Goal: Task Accomplishment & Management: Use online tool/utility

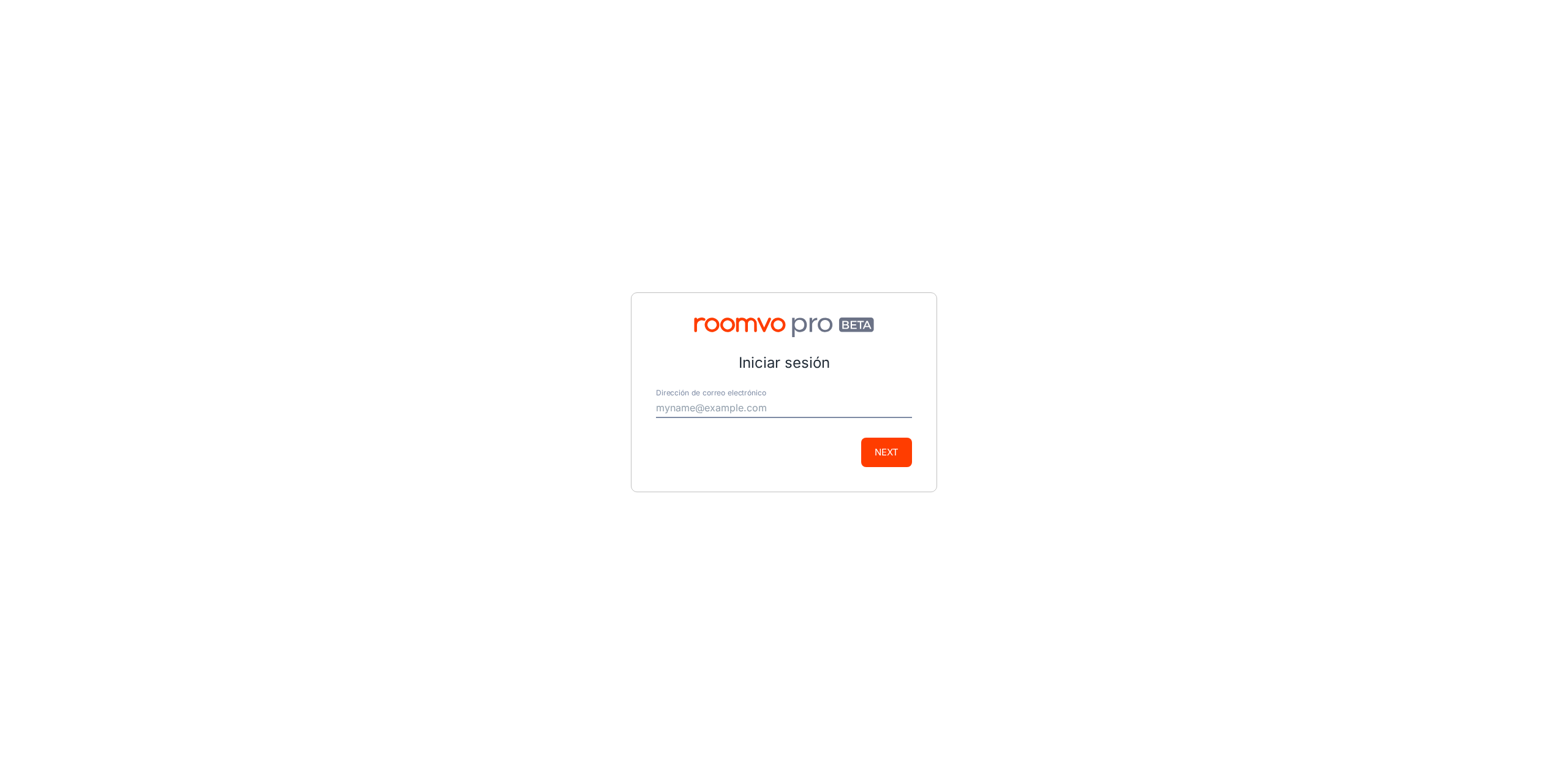
click at [734, 411] on input "Dirección de correo electrónico" at bounding box center [784, 408] width 256 height 20
type input "[EMAIL_ADDRESS][DOMAIN_NAME]"
click at [891, 446] on button "Next" at bounding box center [887, 452] width 51 height 29
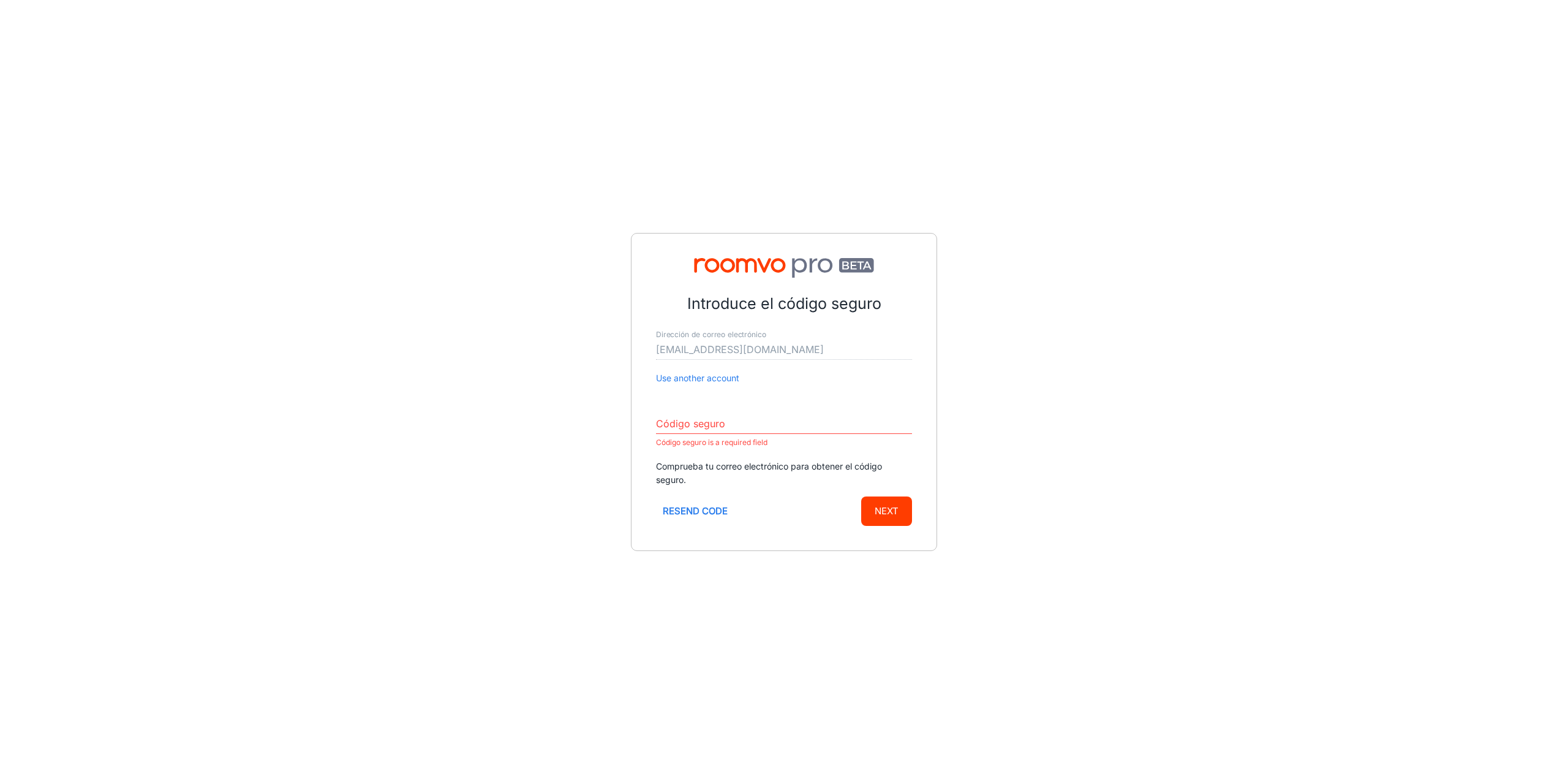
click at [805, 432] on input "Código seguro" at bounding box center [784, 424] width 256 height 20
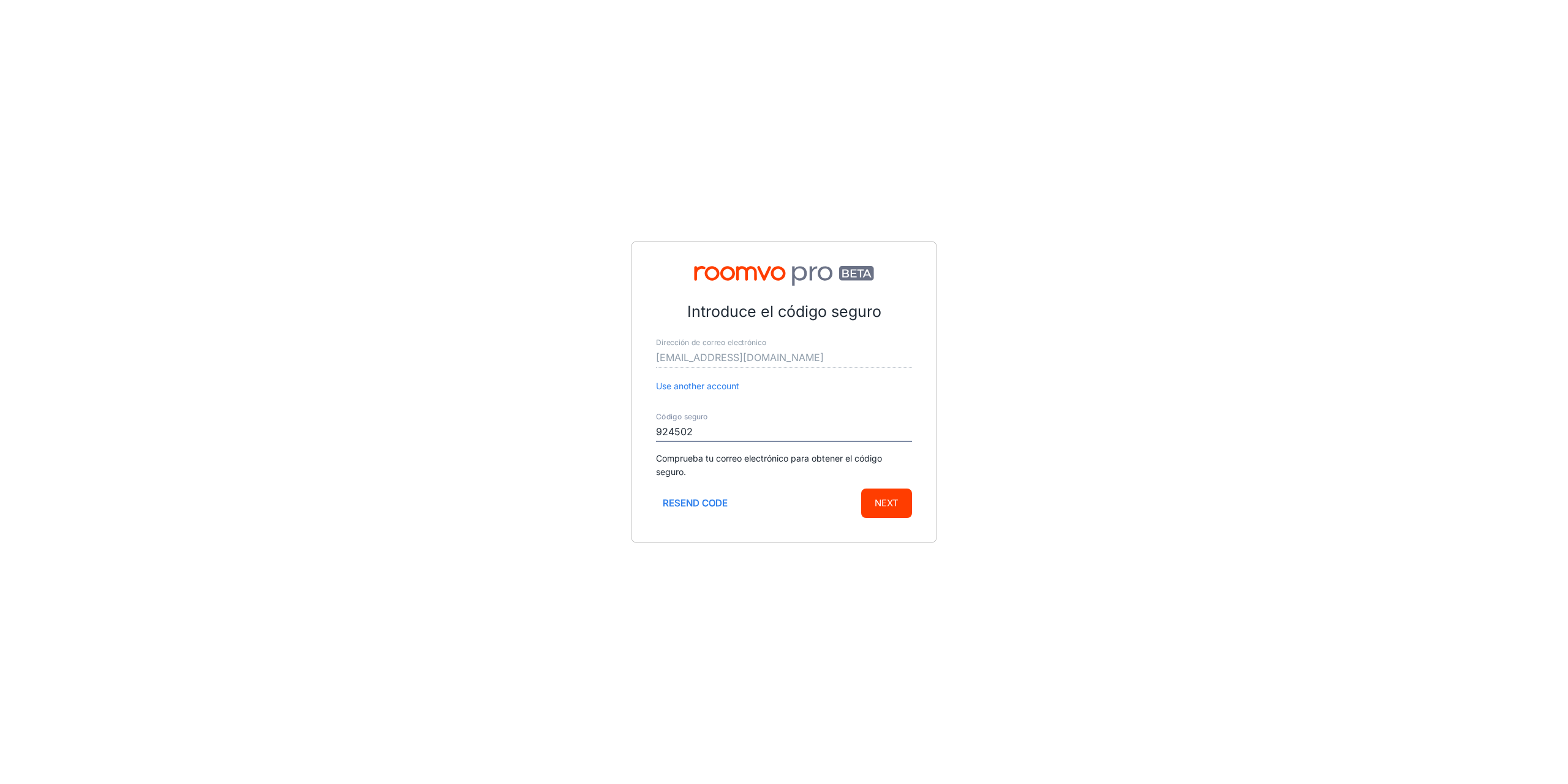
type input "924502"
click at [861, 489] on button "Next" at bounding box center [887, 503] width 51 height 29
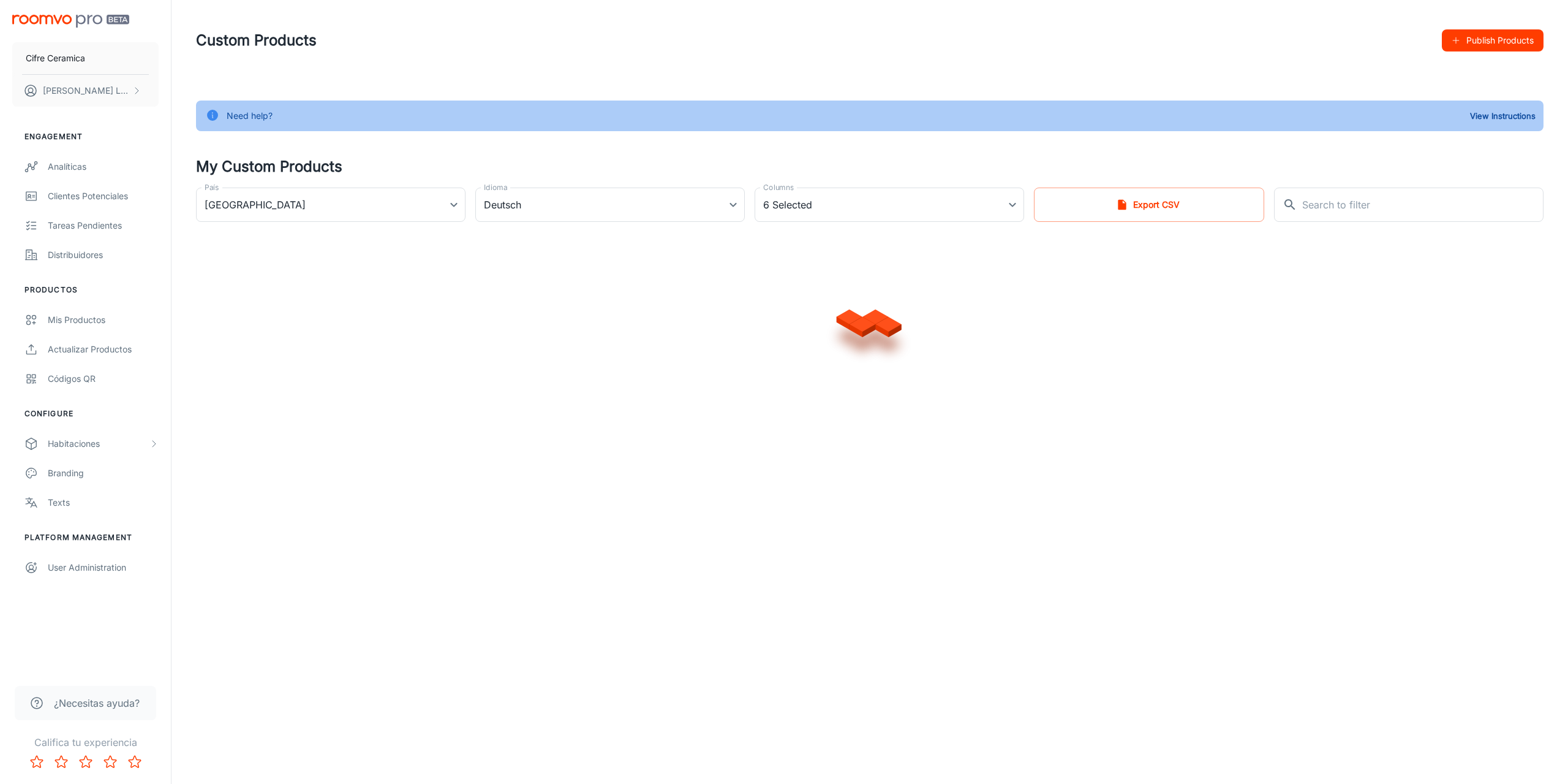
type input "[GEOGRAPHIC_DATA]"
type input "de-de"
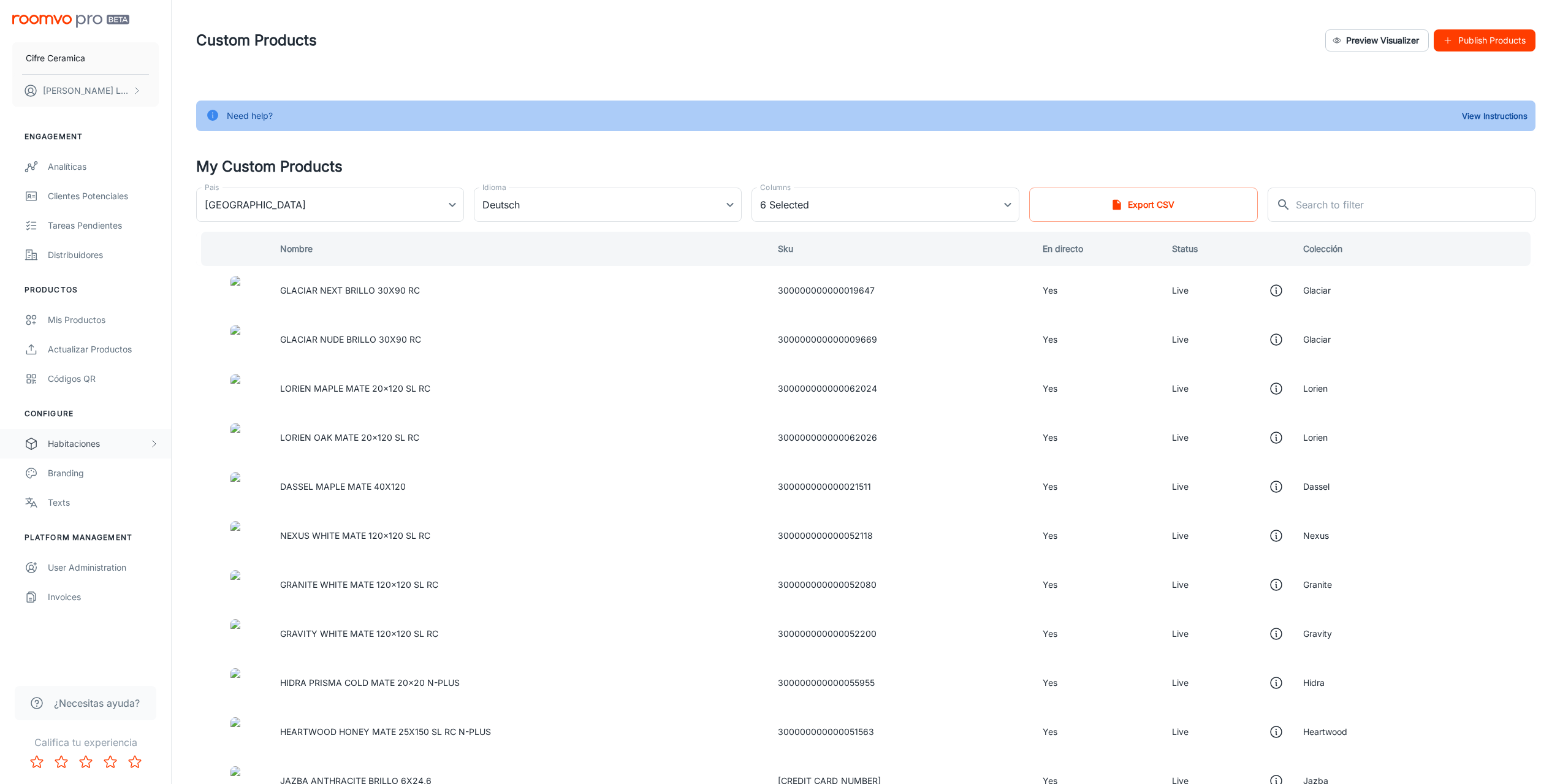
click at [101, 447] on div "Habitaciones" at bounding box center [98, 443] width 101 height 13
click at [105, 497] on div "Designer Rooms" at bounding box center [103, 502] width 111 height 13
